Goal: Check status: Check status

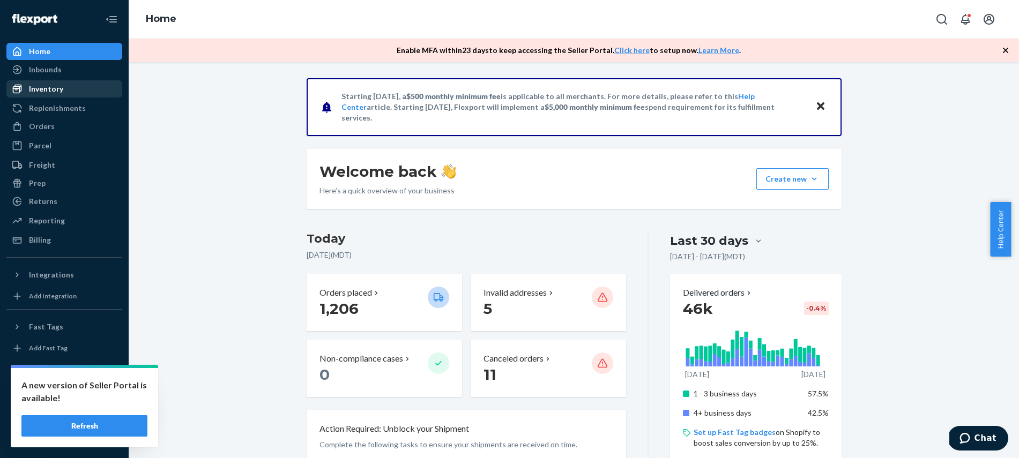
click at [43, 89] on div "Inventory" at bounding box center [46, 89] width 34 height 11
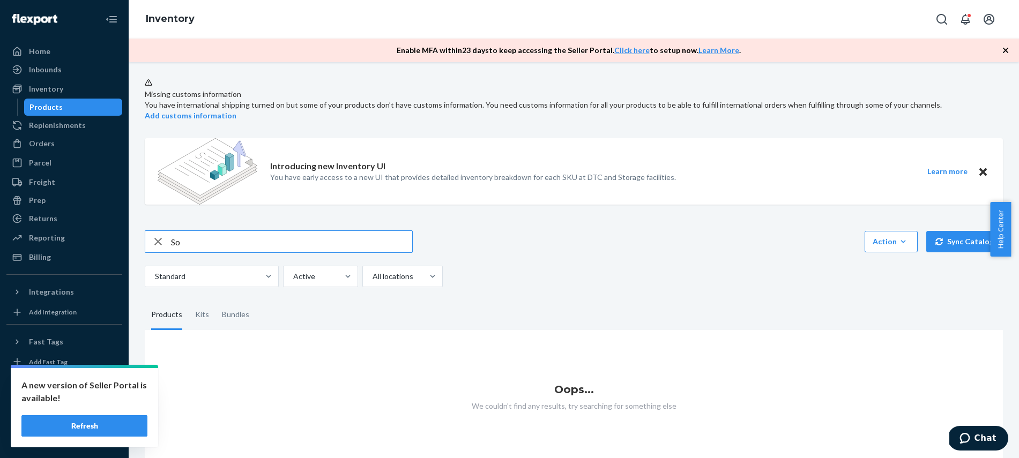
type input "S"
click at [227, 246] on input "text" at bounding box center [291, 241] width 241 height 21
paste input "MPALBN011151D"
type input "MPALBN011151D"
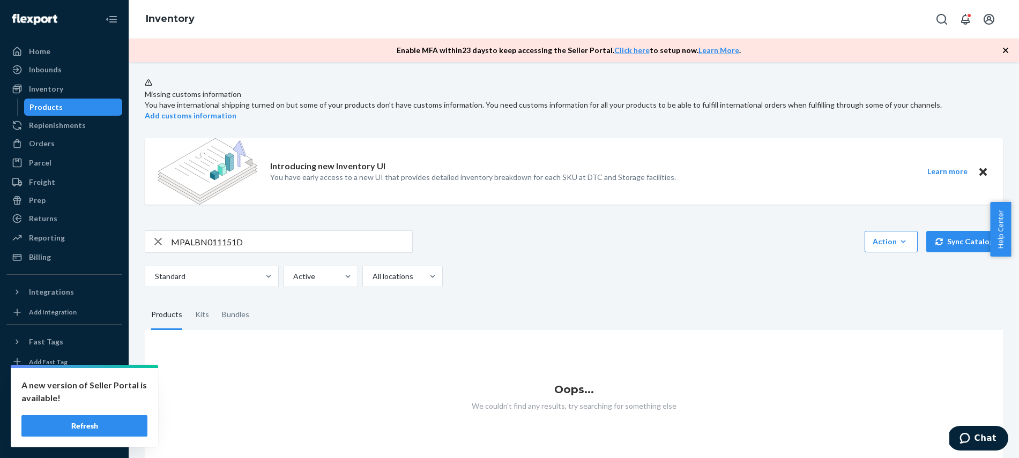
click at [477, 248] on div "MPALBN011151D Action Create product Create kit or bundle Bulk create products B…" at bounding box center [574, 242] width 858 height 23
click at [43, 88] on div "Inventory" at bounding box center [46, 89] width 34 height 11
click at [254, 247] on input "MPALBN011151D" at bounding box center [291, 241] width 241 height 21
drag, startPoint x: 197, startPoint y: 249, endPoint x: 154, endPoint y: 247, distance: 42.4
click at [154, 247] on div "MPALBN011151D" at bounding box center [278, 241] width 267 height 21
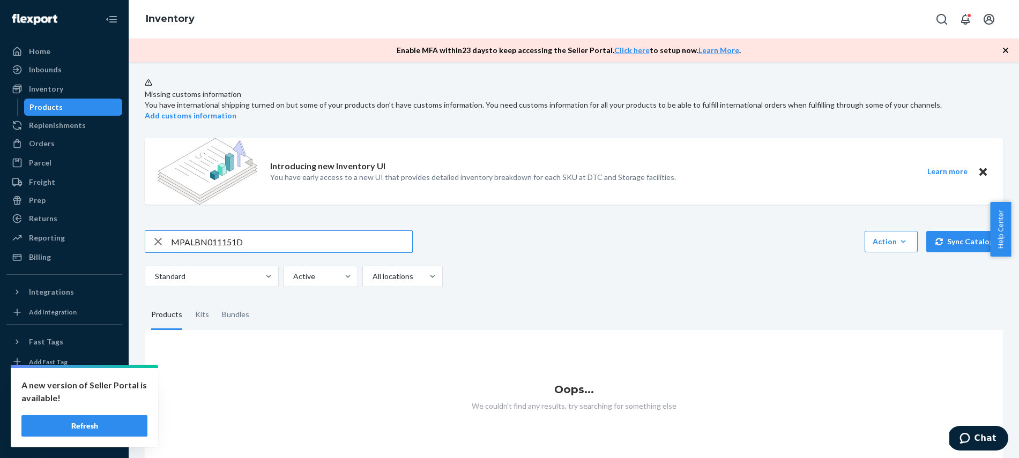
drag, startPoint x: 273, startPoint y: 252, endPoint x: 264, endPoint y: 255, distance: 9.5
click at [273, 252] on input "MPALBN011151D" at bounding box center [291, 241] width 241 height 21
drag, startPoint x: 260, startPoint y: 252, endPoint x: 163, endPoint y: 250, distance: 96.5
click at [164, 250] on div "MPALBN011151D" at bounding box center [278, 241] width 267 height 21
paste input "MPALBN011151D"
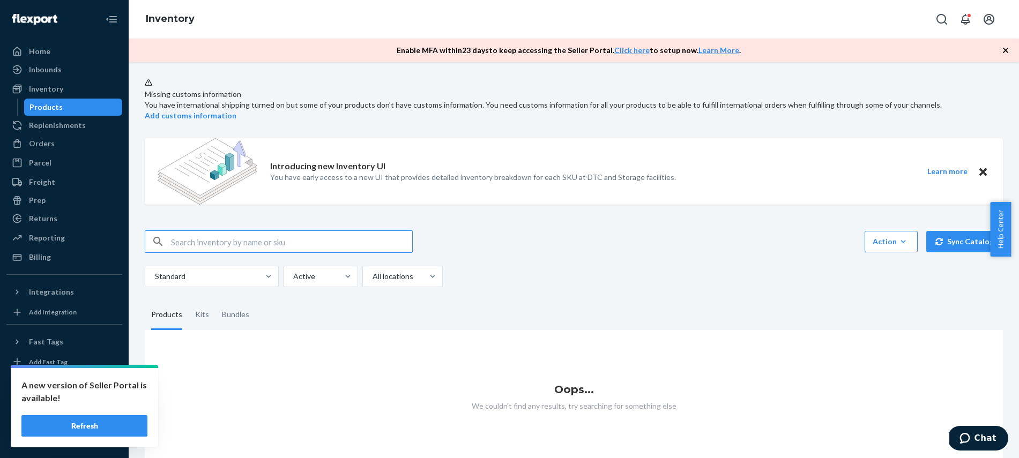
type input "MPALBN011151D"
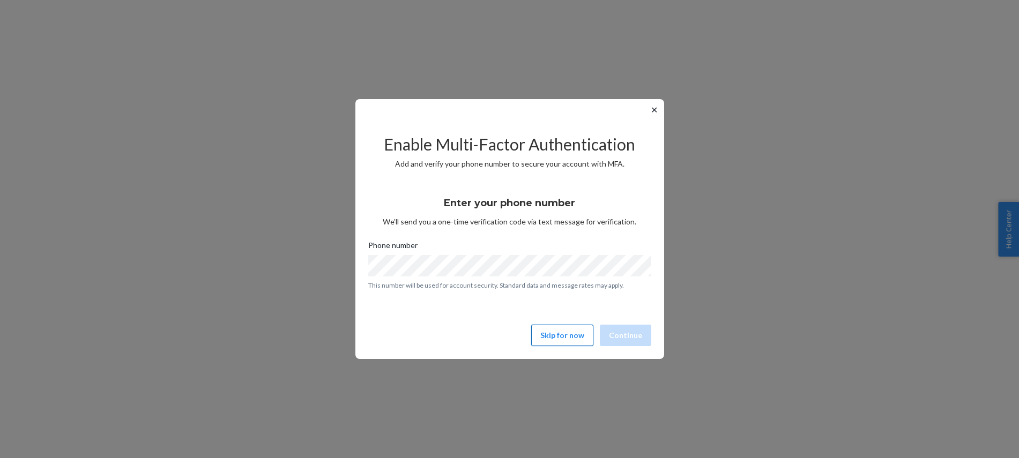
click at [552, 333] on button "Skip for now" at bounding box center [562, 335] width 62 height 21
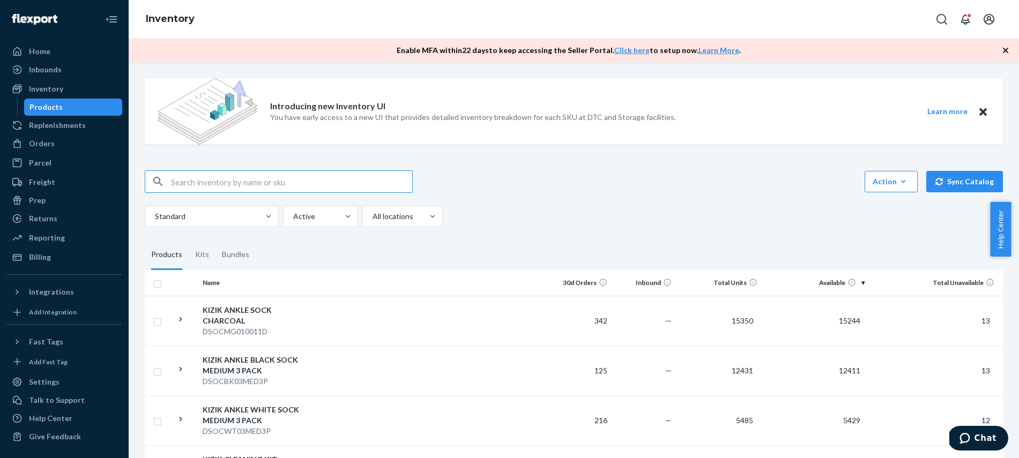
click at [206, 186] on input "text" at bounding box center [291, 181] width 241 height 21
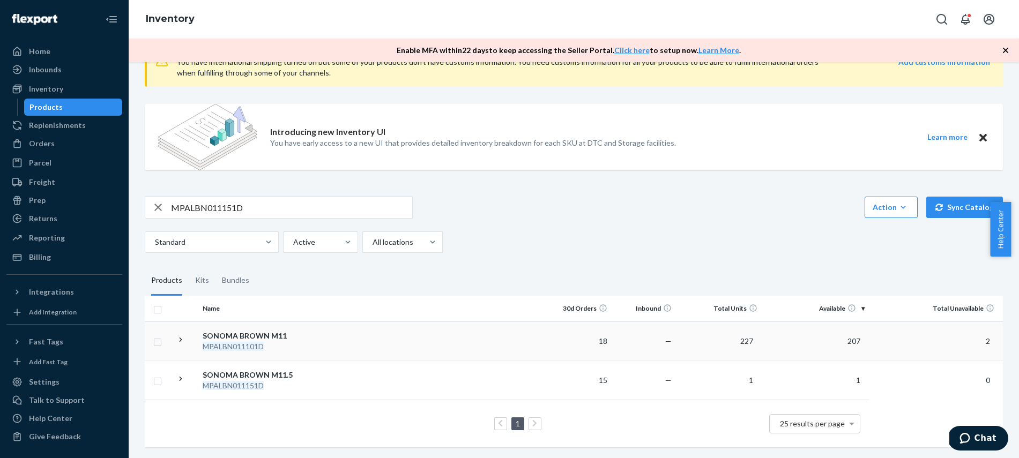
scroll to position [50, 0]
click at [181, 374] on icon at bounding box center [181, 379] width 10 height 10
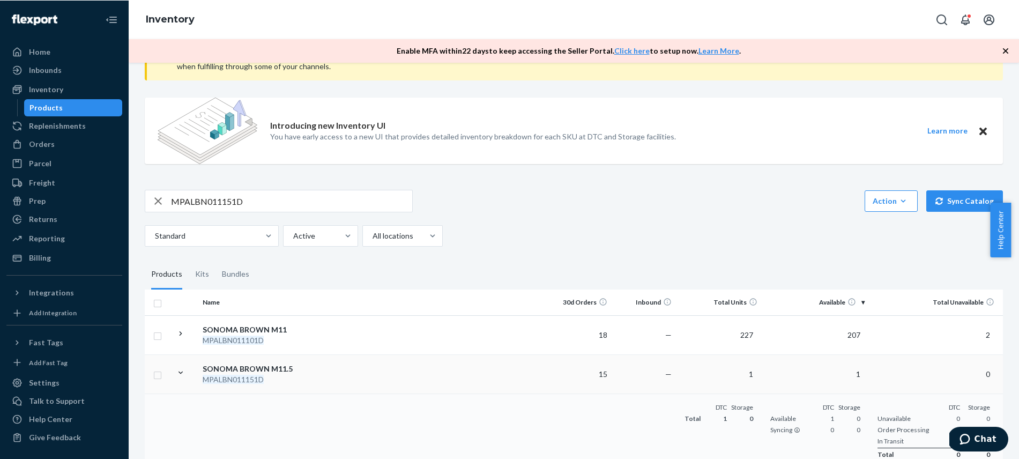
scroll to position [23, 0]
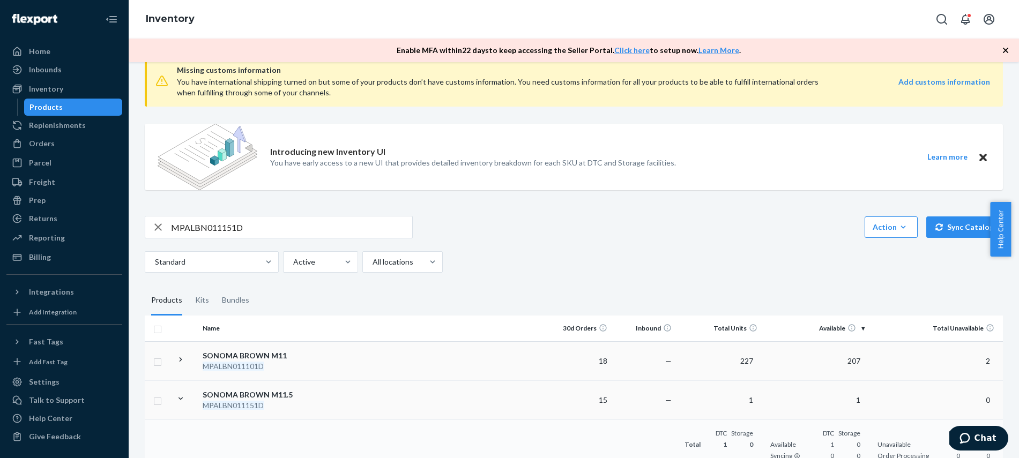
click at [180, 357] on icon at bounding box center [181, 360] width 10 height 10
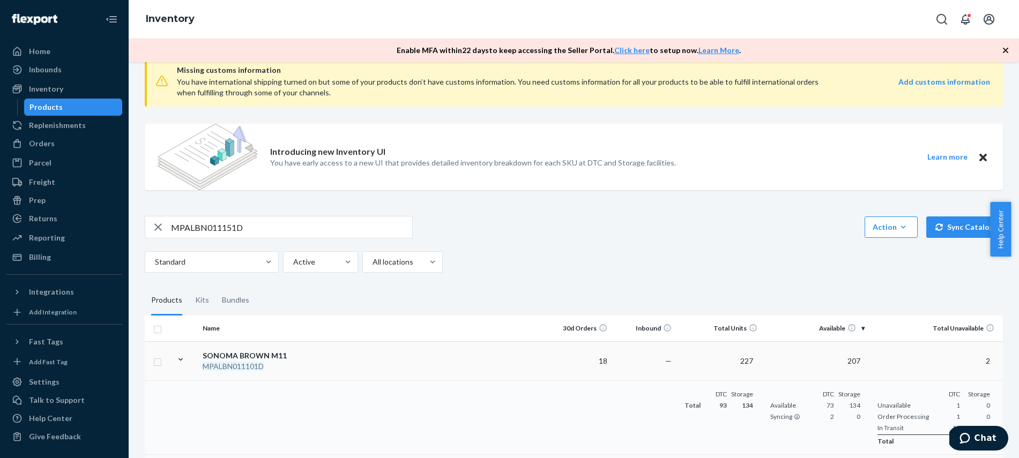
click at [178, 357] on icon at bounding box center [181, 360] width 10 height 10
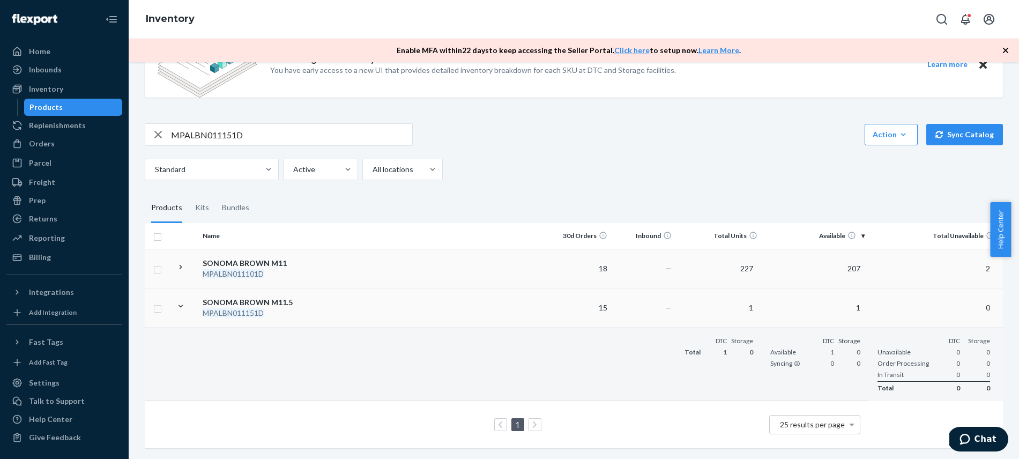
scroll to position [124, 0]
click at [252, 128] on input "MPALBN011151D" at bounding box center [291, 134] width 241 height 21
type input "MPALBN01"
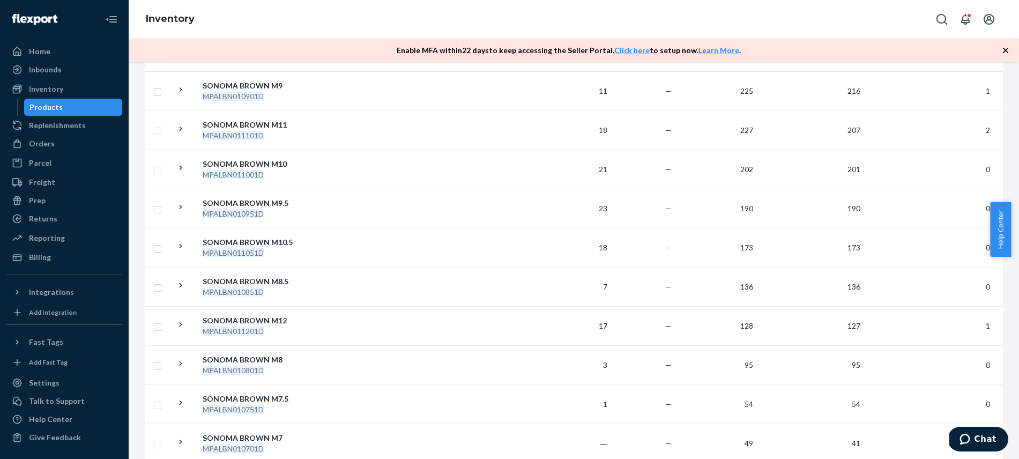
scroll to position [394, 0]
